Goal: Task Accomplishment & Management: Complete application form

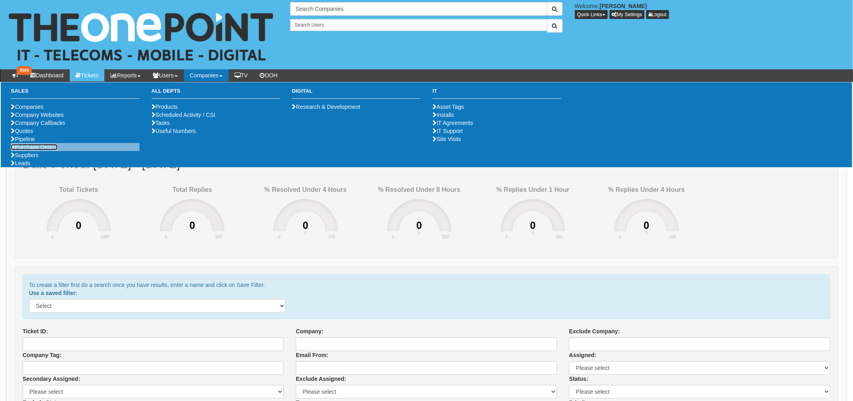
click at [34, 150] on link "Purchase Orders" at bounding box center [34, 147] width 47 height 6
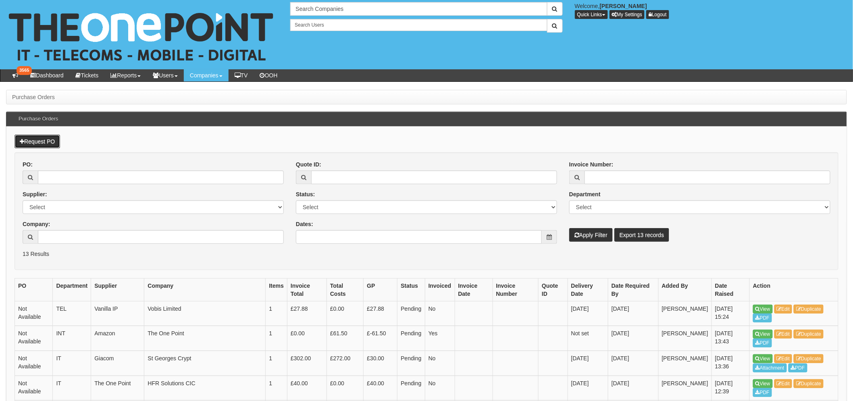
click at [28, 135] on link "Request PO" at bounding box center [38, 142] width 46 height 14
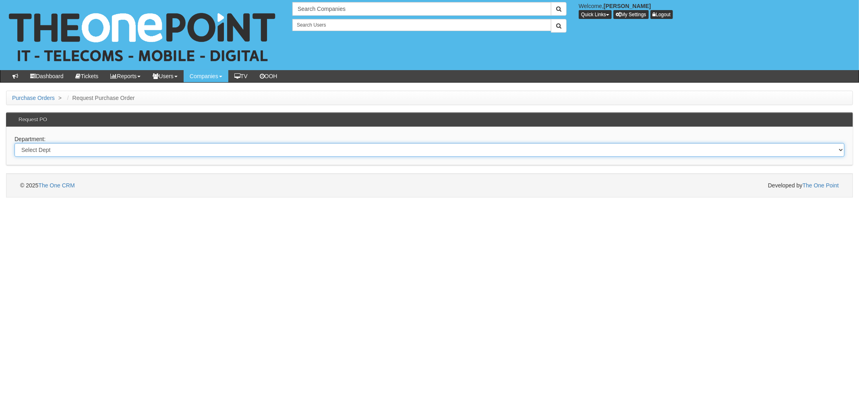
click at [48, 151] on select "Select Dept Digital Internal IT Mobiles Marketing Telecoms" at bounding box center [430, 150] width 830 height 14
select select "?pipeID=&dept=INT"
click at [15, 143] on select "Select Dept Digital Internal IT Mobiles Marketing Telecoms" at bounding box center [430, 150] width 830 height 14
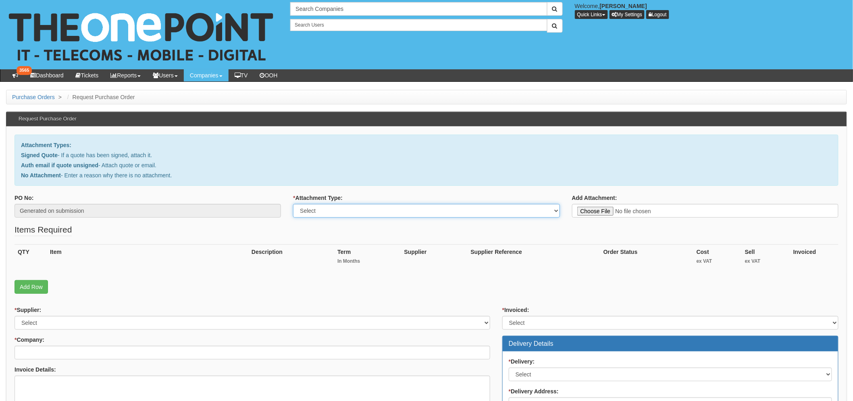
click at [320, 214] on select "Select Signed Quote Auth email with quote if unsigned No Attachment" at bounding box center [426, 211] width 266 height 14
select select "No Attachment"
click at [293, 204] on select "Select Signed Quote Auth email with quote if unsigned No Attachment" at bounding box center [426, 211] width 266 height 14
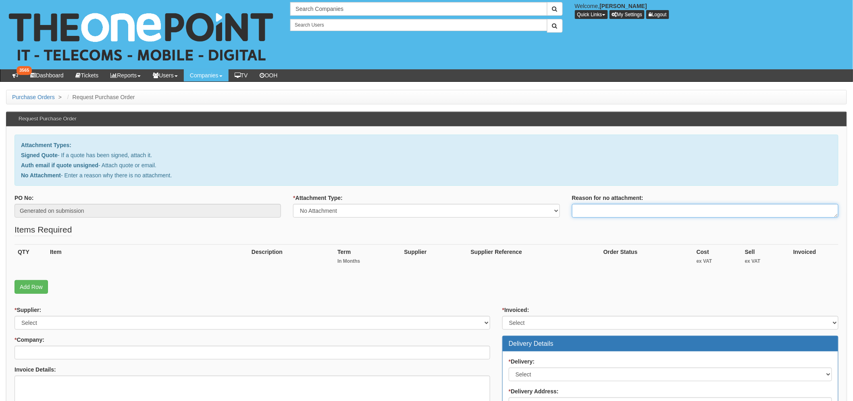
click at [626, 210] on textarea "Reason for no attachment:" at bounding box center [705, 211] width 266 height 14
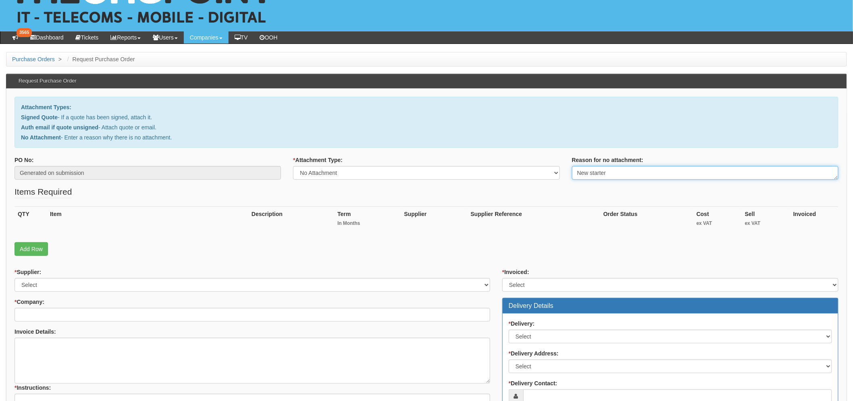
scroll to position [89, 0]
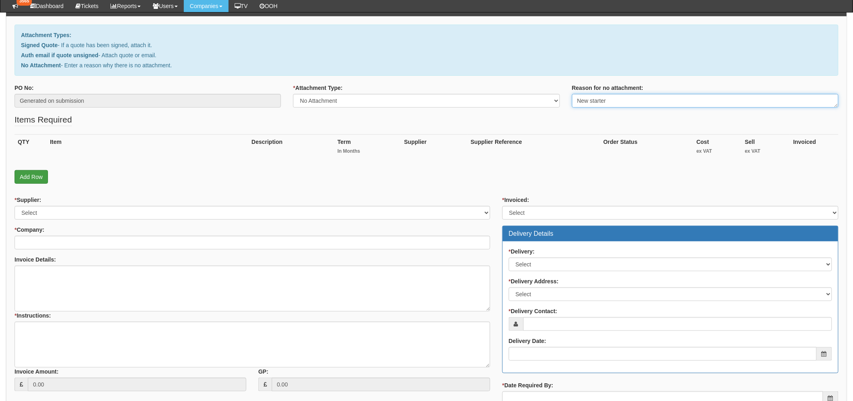
type textarea "New starter"
click at [38, 179] on link "Add Row" at bounding box center [31, 177] width 33 height 14
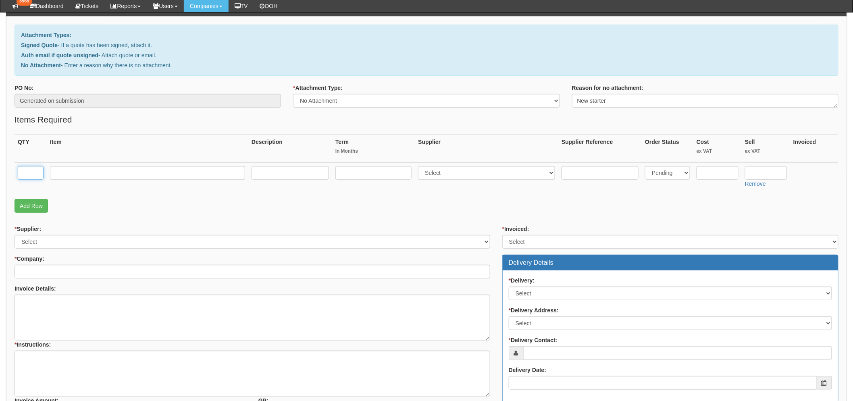
click at [34, 172] on input "text" at bounding box center [31, 173] width 26 height 14
type input "1"
click at [52, 175] on input "text" at bounding box center [147, 173] width 195 height 14
type input "J"
drag, startPoint x: 74, startPoint y: 173, endPoint x: 69, endPoint y: 173, distance: 4.4
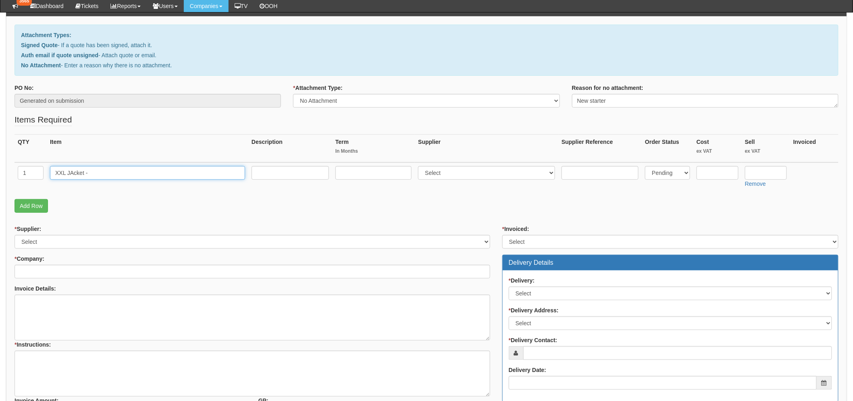
click at [69, 173] on input "XXL JAcket -" at bounding box center [147, 173] width 195 height 14
click at [116, 167] on input "XXL Jacket -" at bounding box center [147, 173] width 195 height 14
type input "XXL Jacket - [PERSON_NAME]"
click at [703, 172] on input "text" at bounding box center [717, 173] width 42 height 14
type input "0"
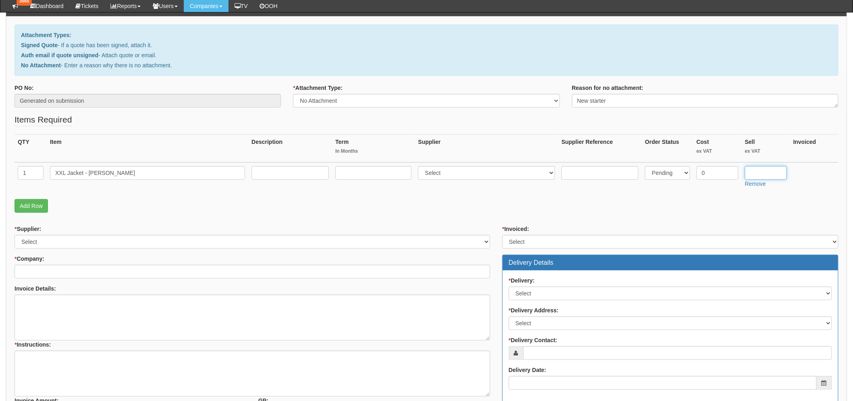
click at [762, 173] on input "text" at bounding box center [766, 173] width 42 height 14
type input "0"
click at [25, 211] on link "Add Row" at bounding box center [31, 206] width 33 height 14
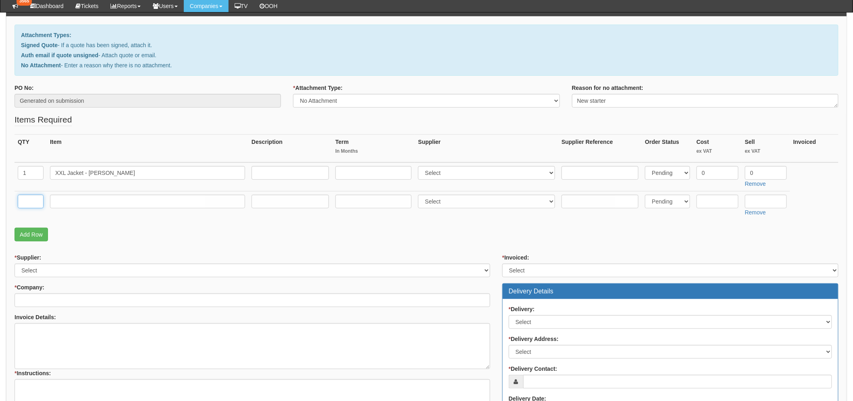
click at [31, 199] on input "text" at bounding box center [31, 202] width 26 height 14
type input "1"
click at [99, 191] on td at bounding box center [147, 205] width 201 height 29
click at [95, 205] on input "text" at bounding box center [147, 202] width 195 height 14
type input "XXL Quarter Zip - James Gouldsborough"
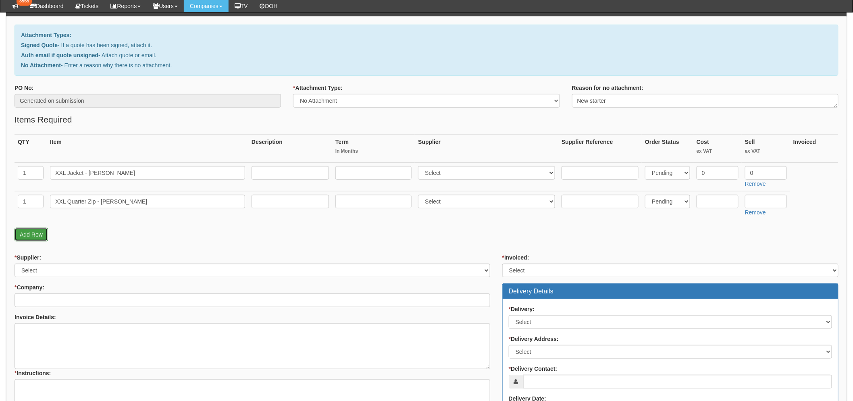
click at [33, 231] on link "Add Row" at bounding box center [31, 235] width 33 height 14
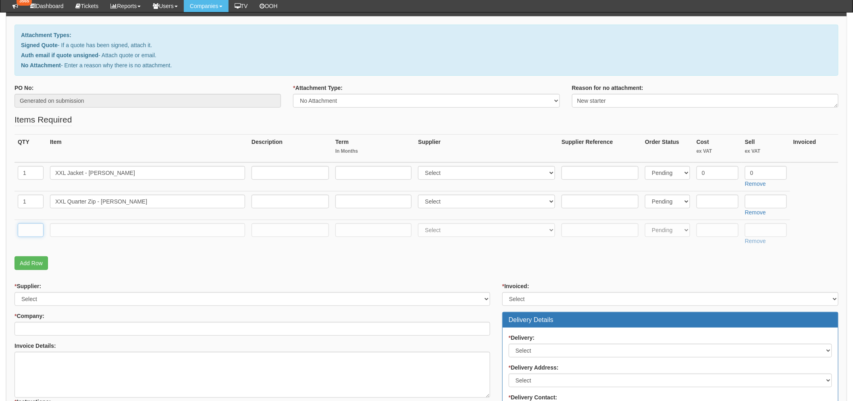
click at [30, 223] on input "text" at bounding box center [31, 230] width 26 height 14
type input "3"
click at [77, 227] on input "text" at bounding box center [147, 230] width 195 height 14
type input "XXL Polo's - James Gouldsborough"
click at [39, 264] on link "Add Row" at bounding box center [31, 263] width 33 height 14
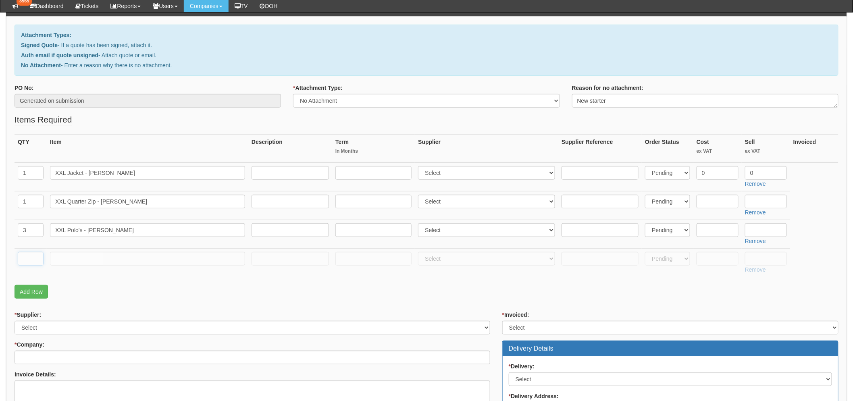
click at [37, 258] on input "text" at bounding box center [31, 259] width 26 height 14
type input "1"
click at [95, 260] on input "text" at bounding box center [147, 259] width 195 height 14
type input "Large Quarter Zip - Andy Pearce"
drag, startPoint x: 25, startPoint y: 258, endPoint x: 17, endPoint y: 257, distance: 7.8
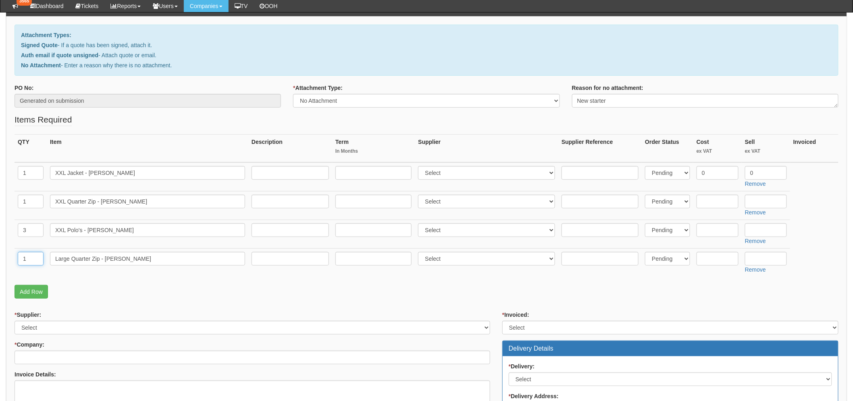
click at [17, 257] on td "1" at bounding box center [31, 262] width 32 height 29
type input "2"
click at [142, 257] on input "Large Quarter Zip - Andy Pearce" at bounding box center [147, 259] width 195 height 14
type input "Large Quarter Zip - Andy Pearce & Mike Johnson"
click at [38, 291] on link "Add Row" at bounding box center [31, 292] width 33 height 14
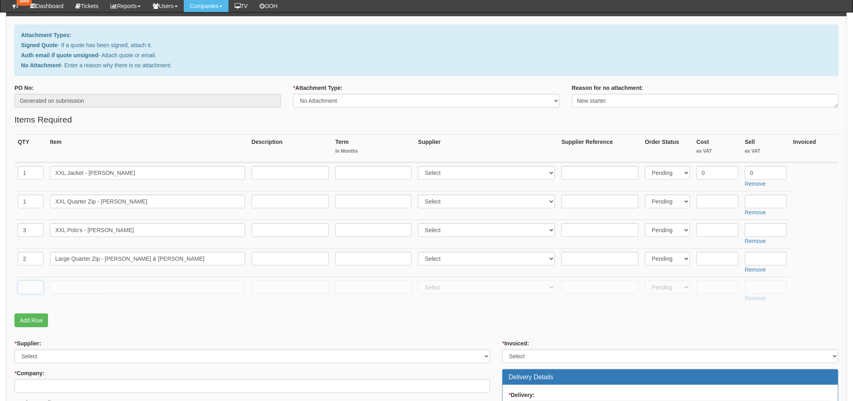
drag, startPoint x: 38, startPoint y: 291, endPoint x: 33, endPoint y: 283, distance: 9.2
click at [33, 283] on input "text" at bounding box center [31, 287] width 26 height 14
type input "3"
click at [59, 286] on input "text" at bounding box center [147, 287] width 195 height 14
type input "P"
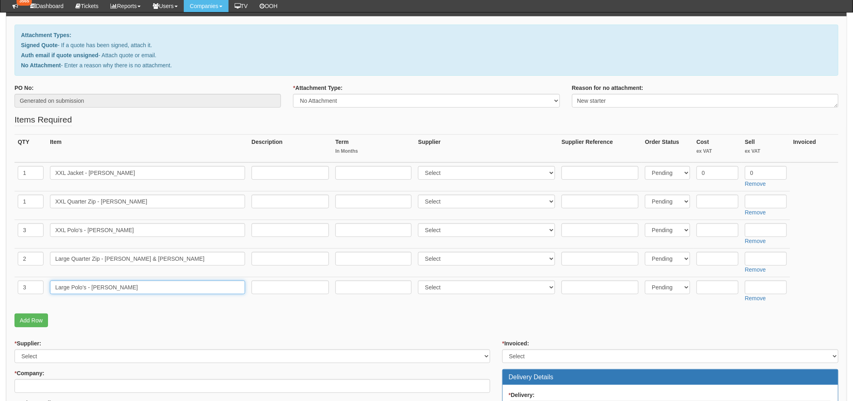
type input "Large Polo's - Mike Johnson"
click at [714, 195] on input "text" at bounding box center [717, 202] width 42 height 14
type input "0"
drag, startPoint x: 752, startPoint y: 199, endPoint x: 730, endPoint y: 214, distance: 27.5
click at [753, 199] on input "text" at bounding box center [766, 202] width 42 height 14
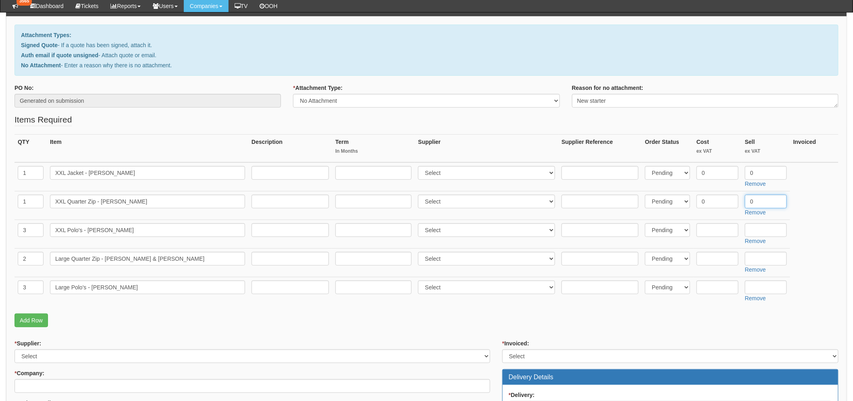
type input "0"
click at [724, 225] on input "text" at bounding box center [717, 230] width 42 height 14
type input "0"
click at [782, 227] on input "text" at bounding box center [766, 230] width 42 height 14
type input "0"
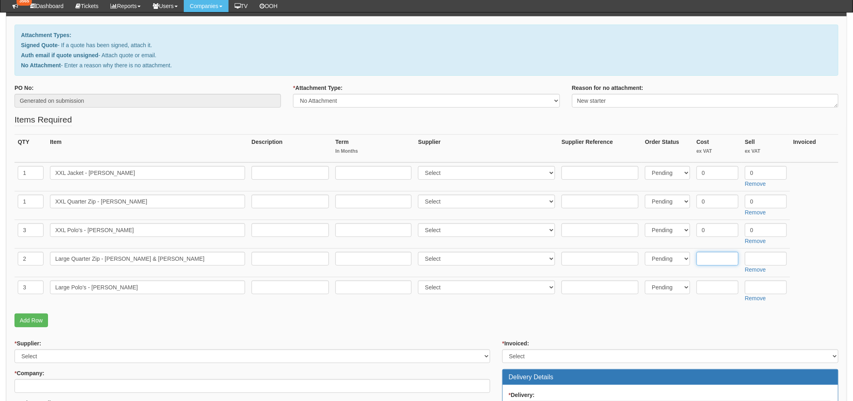
click at [715, 257] on input "text" at bounding box center [717, 259] width 42 height 14
type input "0"
click at [765, 259] on input "0" at bounding box center [766, 259] width 42 height 14
type input "0"
click at [724, 287] on input "text" at bounding box center [717, 287] width 42 height 14
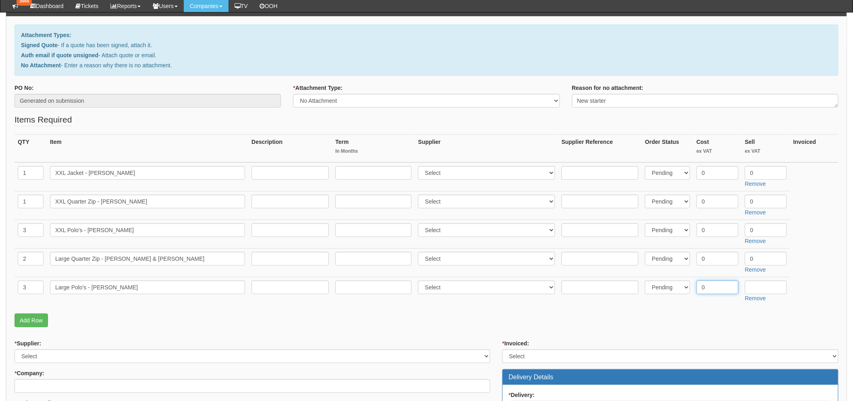
type input "0"
click at [756, 285] on input "text" at bounding box center [766, 287] width 42 height 14
type input "0"
click at [667, 316] on p "Add Row" at bounding box center [427, 320] width 824 height 14
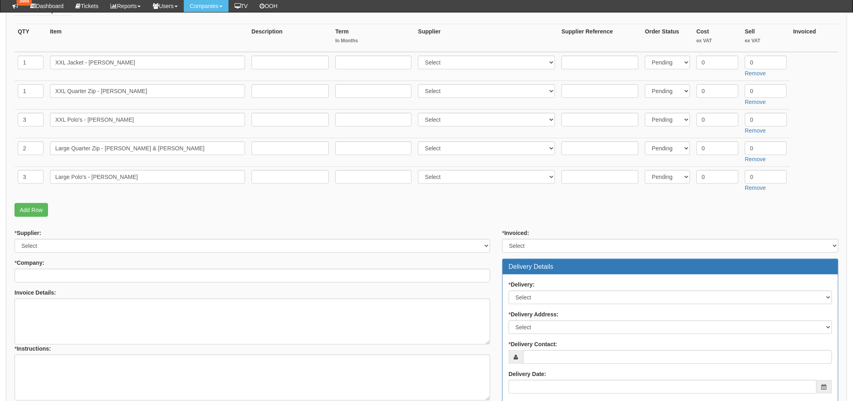
scroll to position [224, 0]
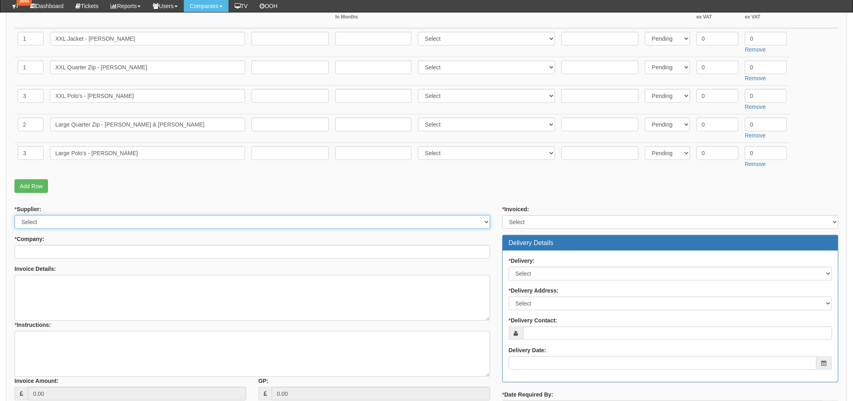
drag, startPoint x: 69, startPoint y: 225, endPoint x: 67, endPoint y: 228, distance: 4.1
click at [69, 225] on select "Select 123 REG.co.uk 1Password 3 4Gon AA Jones Electric Ltd Abzorb Access Group…" at bounding box center [252, 222] width 475 height 14
select select "73"
click at [15, 215] on select "Select 123 REG.co.uk 1Password 3 4Gon AA Jones Electric Ltd Abzorb Access Group…" at bounding box center [252, 222] width 475 height 14
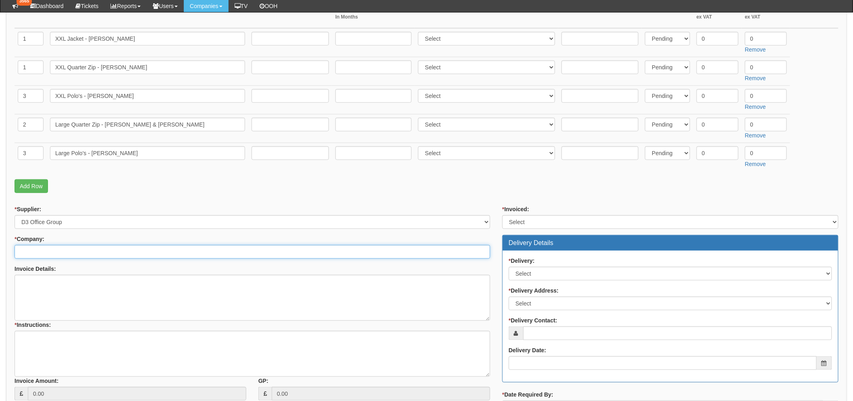
click at [79, 246] on input "* Company:" at bounding box center [252, 252] width 475 height 14
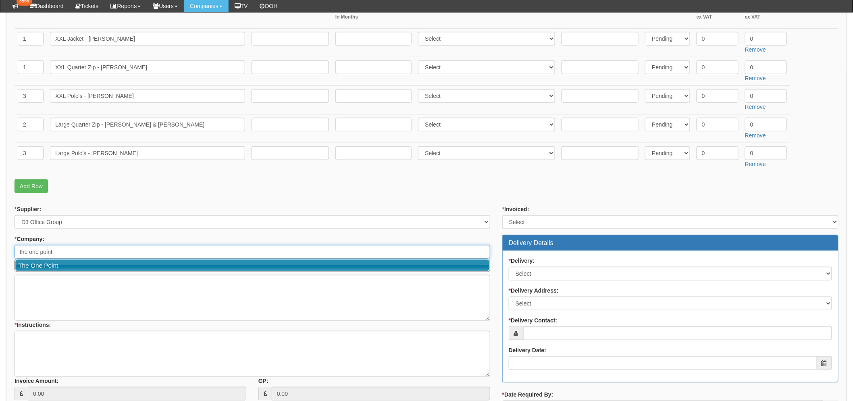
click at [57, 263] on link "The One Point" at bounding box center [252, 265] width 474 height 12
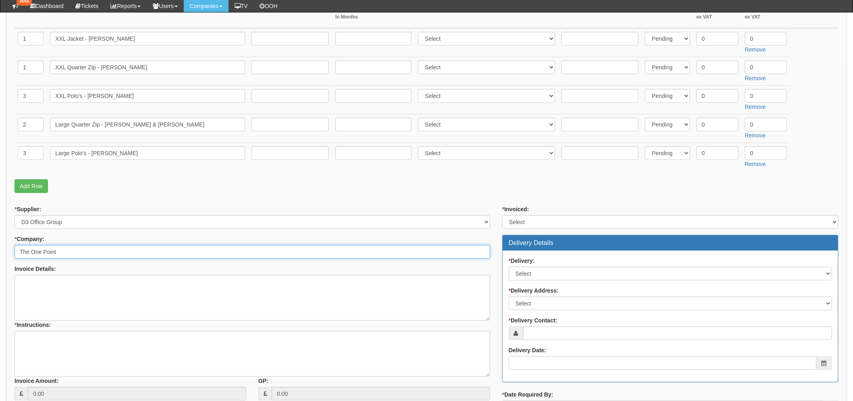
type input "The One Point"
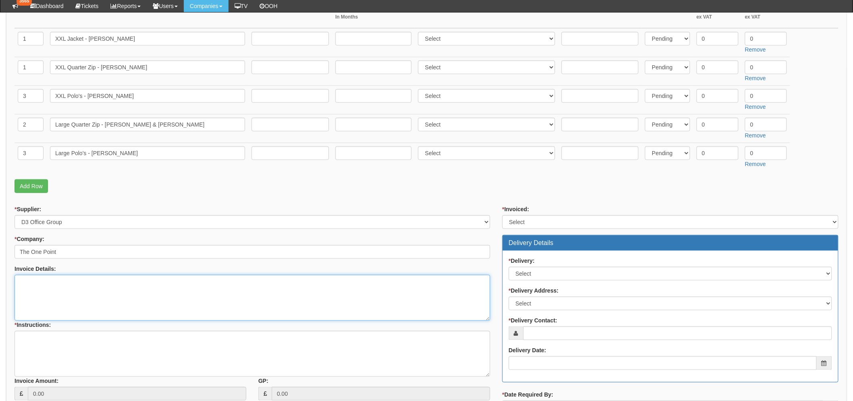
click at [63, 284] on textarea "Invoice Details:" at bounding box center [252, 298] width 475 height 46
type textarea "New starter and replacement uniform"
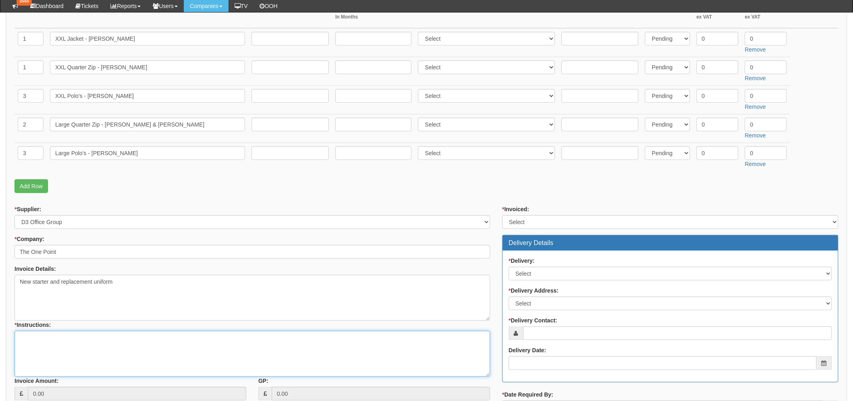
click at [67, 353] on textarea "* Instructions:" at bounding box center [252, 354] width 475 height 46
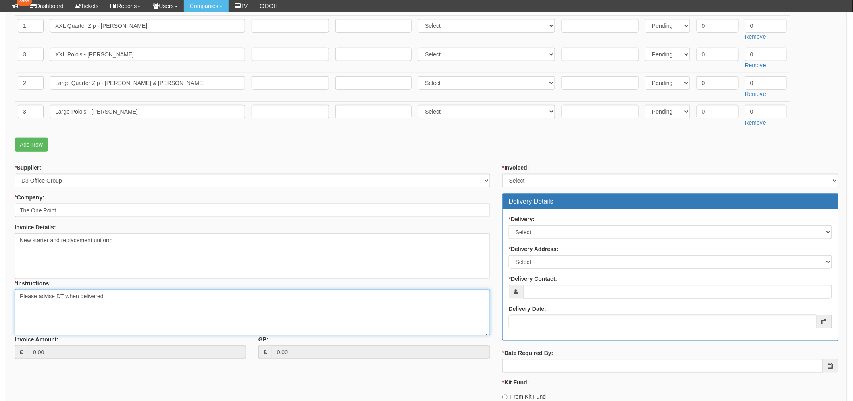
scroll to position [313, 0]
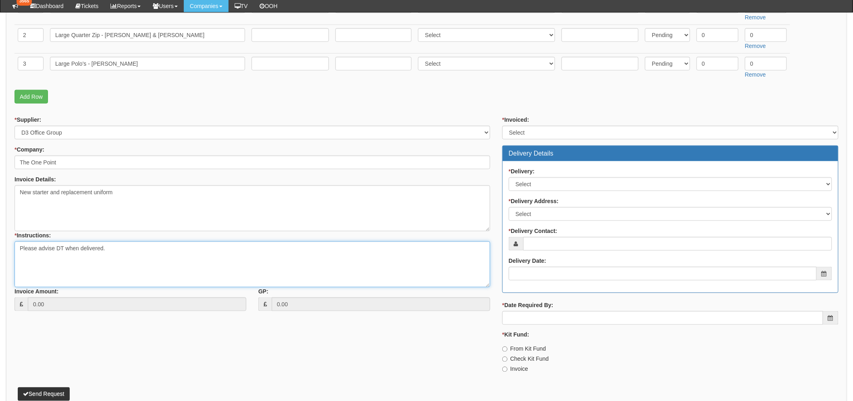
type textarea "Please advise DT when delivered."
click at [571, 137] on select "Select Yes No N/A STB (part of order)" at bounding box center [670, 133] width 336 height 14
select select "3"
click at [502, 126] on select "Select Yes No N/A STB (part of order)" at bounding box center [670, 133] width 336 height 14
click at [527, 176] on div "* Delivery: Select No Not Applicable Yes" at bounding box center [669, 179] width 323 height 24
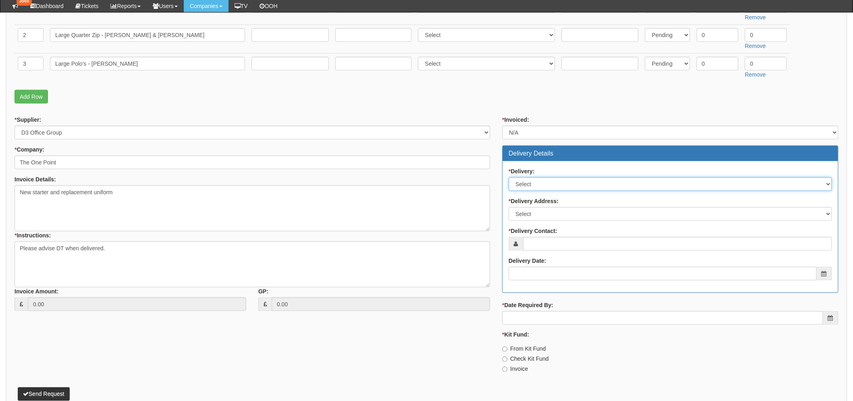
click at [526, 180] on select "Select No Not Applicable Yes" at bounding box center [669, 184] width 323 height 14
select select "3"
click at [508, 177] on select "Select No Not Applicable Yes" at bounding box center [669, 184] width 323 height 14
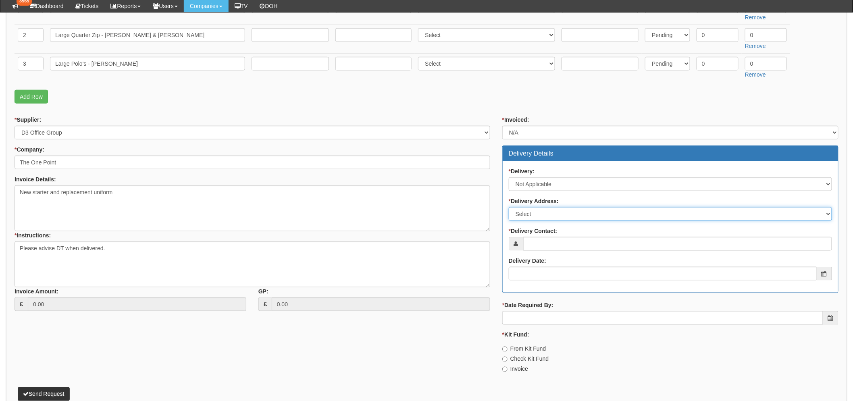
click at [523, 211] on select "Select Not Applicable Main Address - HU13 0GD The View - HU13 0GD Other" at bounding box center [669, 214] width 323 height 14
select select "1"
click at [508, 207] on select "Select Not Applicable Main Address - HU13 0GD The View - HU13 0GD Other" at bounding box center [669, 214] width 323 height 14
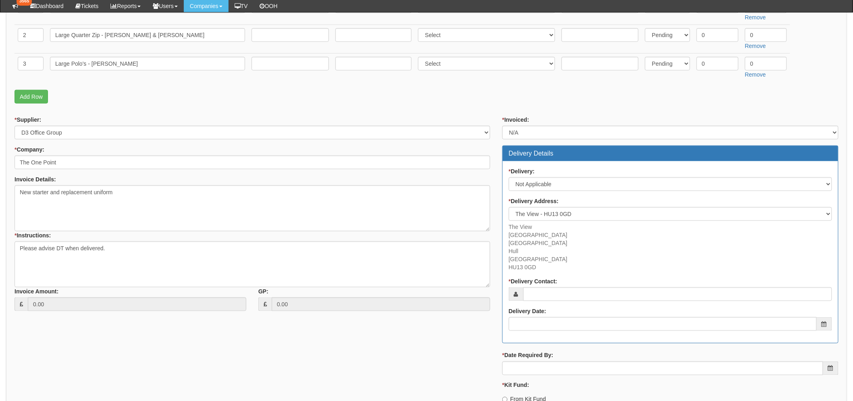
click at [533, 247] on p "The View Meadow Road Bridgehead Business Park Hull East Yorkshire HU13 0GD" at bounding box center [669, 247] width 323 height 48
click at [550, 289] on input "* Delivery Contact:" at bounding box center [677, 294] width 309 height 14
type input "[PERSON_NAME]"
click at [525, 325] on input "Delivery Date:" at bounding box center [662, 324] width 308 height 14
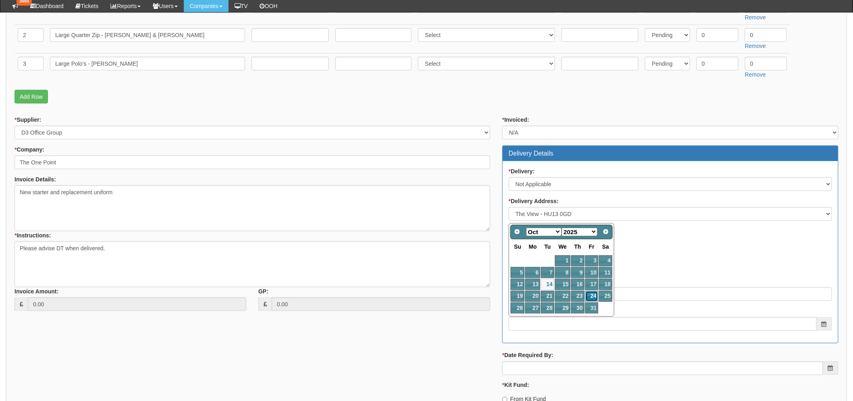
click at [593, 296] on link "24" at bounding box center [591, 296] width 13 height 11
type input "2025-10-24"
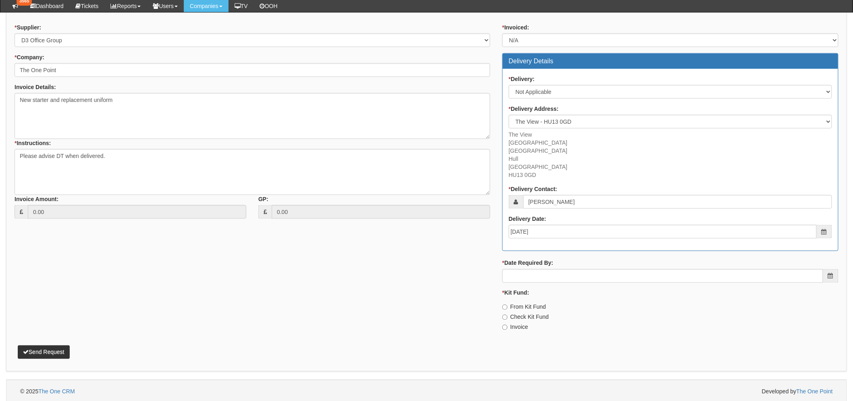
scroll to position [408, 0]
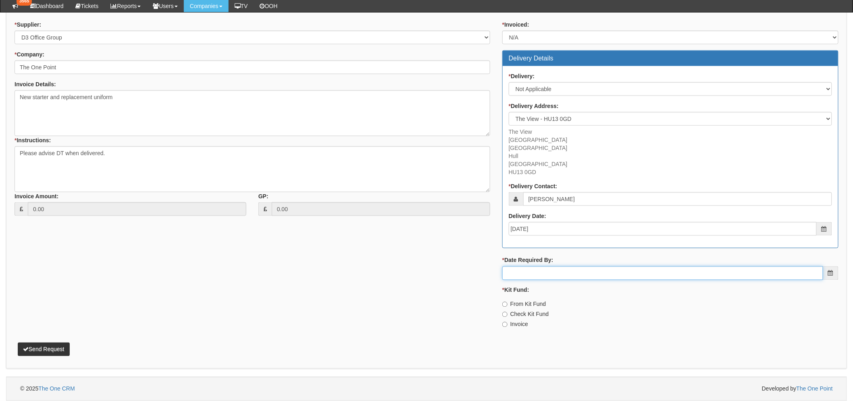
click at [537, 271] on input "* Date Required By:" at bounding box center [662, 273] width 321 height 14
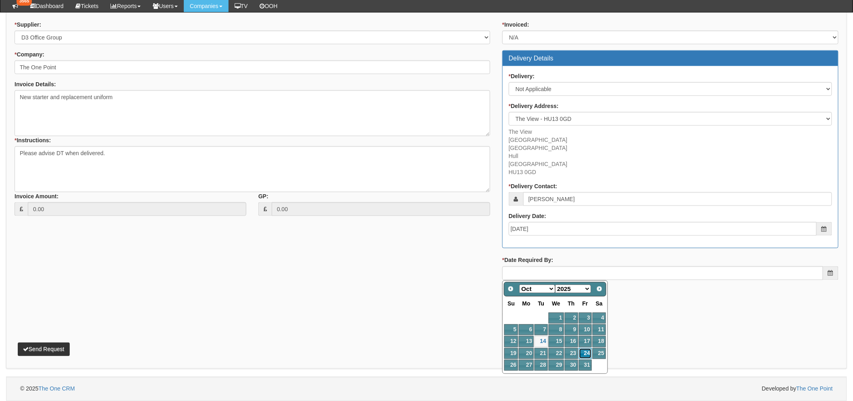
click at [582, 356] on link "24" at bounding box center [585, 353] width 13 height 11
type input "2025-10-24"
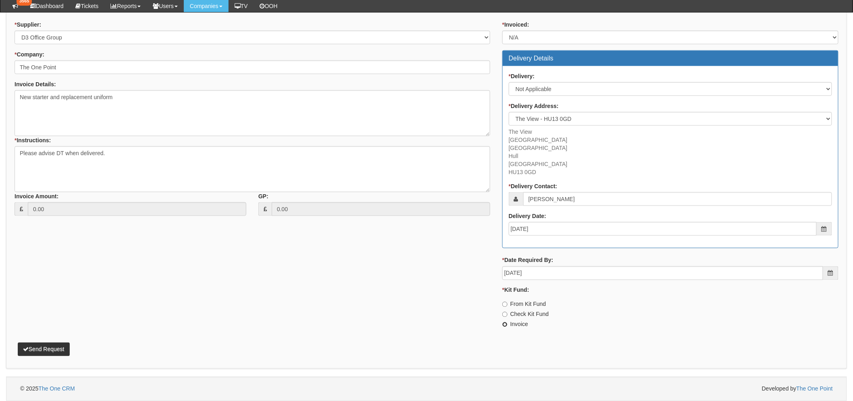
click at [505, 323] on input "Invoice" at bounding box center [504, 324] width 5 height 5
radio input "true"
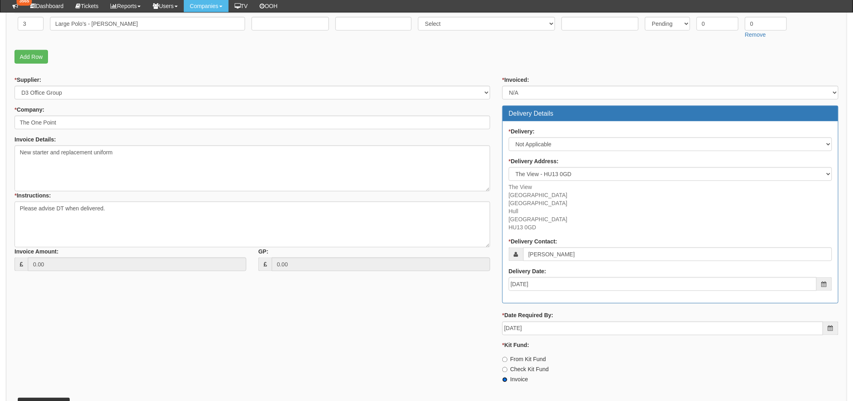
scroll to position [363, 0]
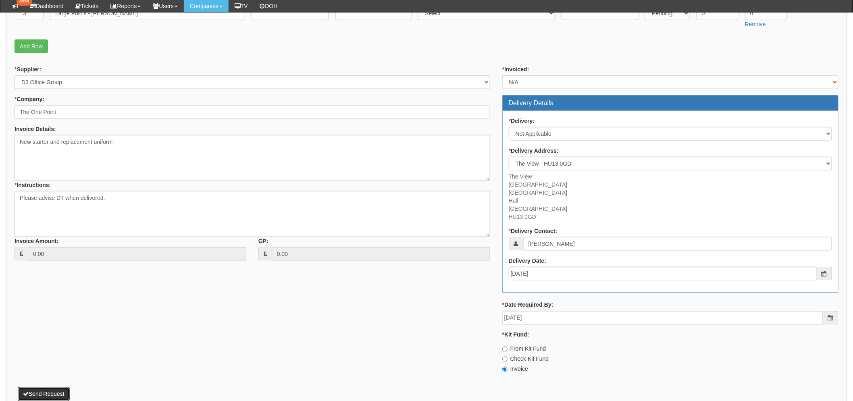
click at [53, 388] on button "Send Request" at bounding box center [44, 394] width 52 height 14
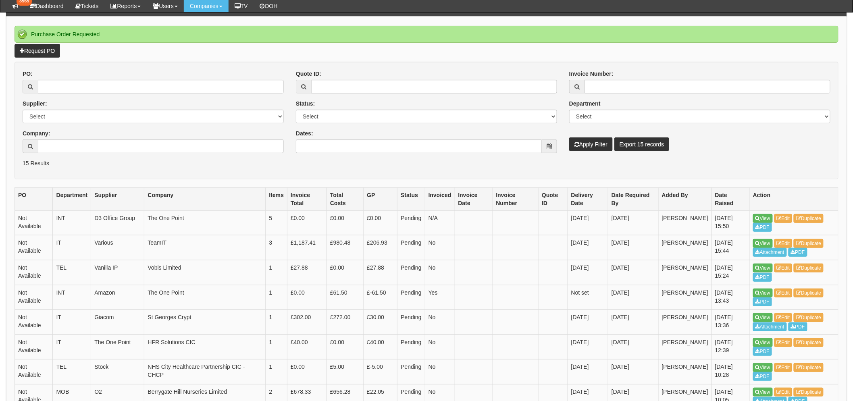
scroll to position [89, 0]
click at [760, 220] on link "View" at bounding box center [763, 218] width 20 height 9
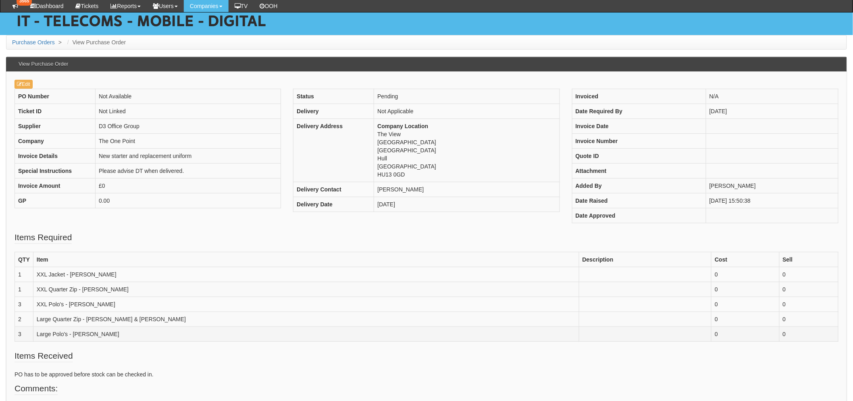
scroll to position [89, 0]
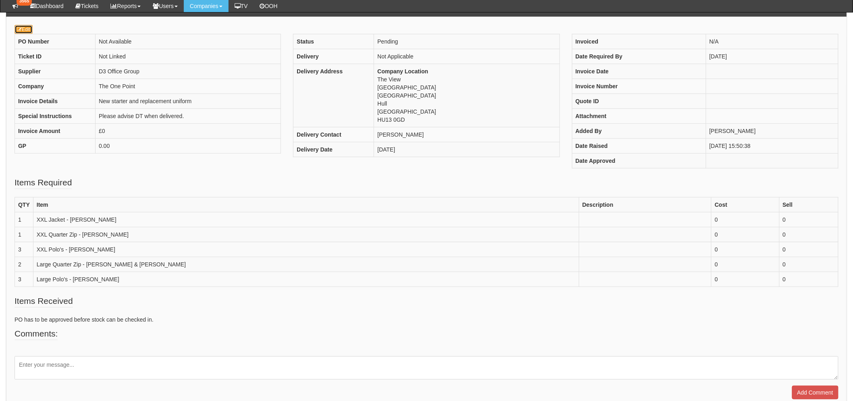
click at [24, 33] on link "Edit" at bounding box center [24, 29] width 18 height 9
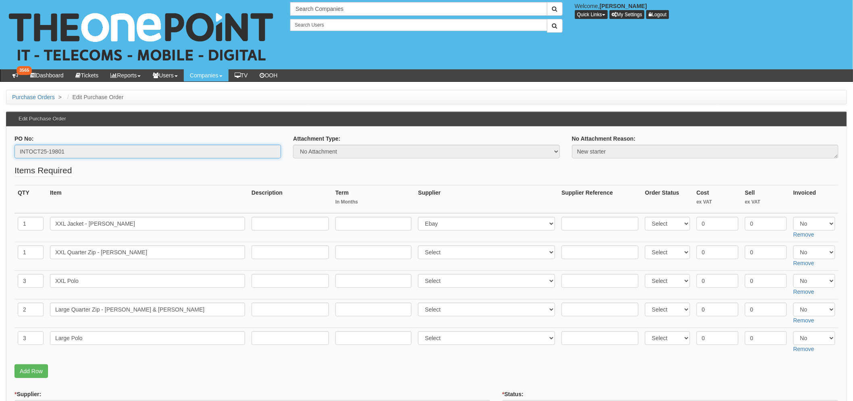
click at [48, 150] on input "INTOCT25-19801" at bounding box center [148, 152] width 266 height 14
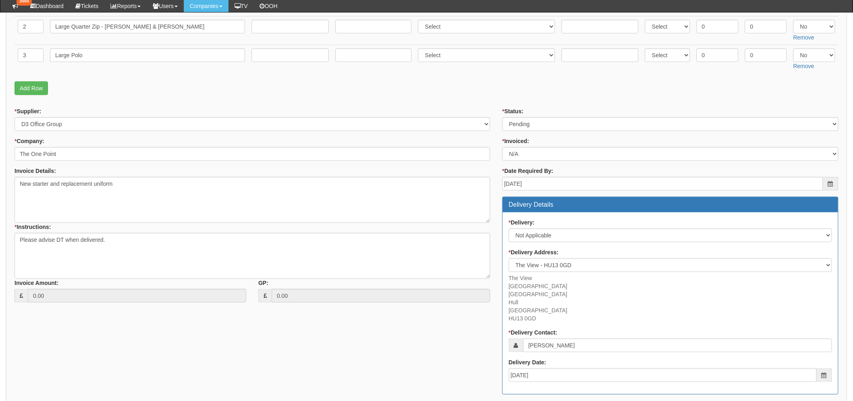
scroll to position [131, 0]
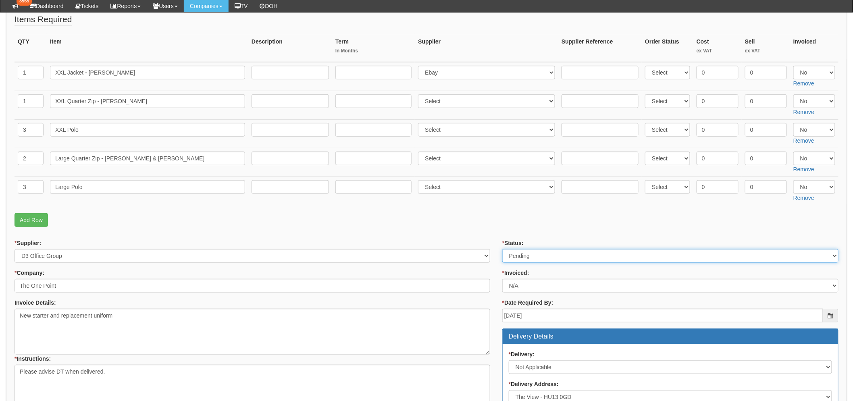
click at [549, 259] on select "Select Approved Completed Delivered Invoiced Ordered Ordered to site Part Order…" at bounding box center [670, 256] width 336 height 14
select select "8"
click at [502, 249] on select "Select Approved Completed Delivered Invoiced Ordered Ordered to site Part Order…" at bounding box center [670, 256] width 336 height 14
click at [395, 230] on fieldset "Items Required QTY Item Description Term In Months Supplier Supplier Reference …" at bounding box center [427, 122] width 824 height 218
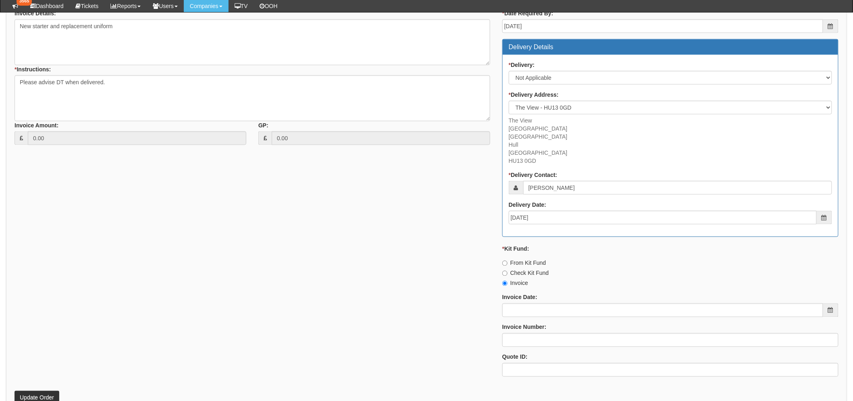
scroll to position [489, 0]
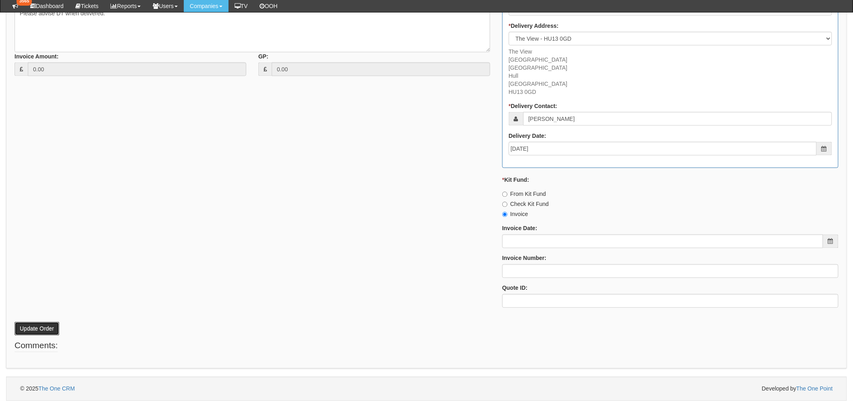
click at [42, 328] on button "Update Order" at bounding box center [37, 329] width 45 height 14
